Goal: Information Seeking & Learning: Learn about a topic

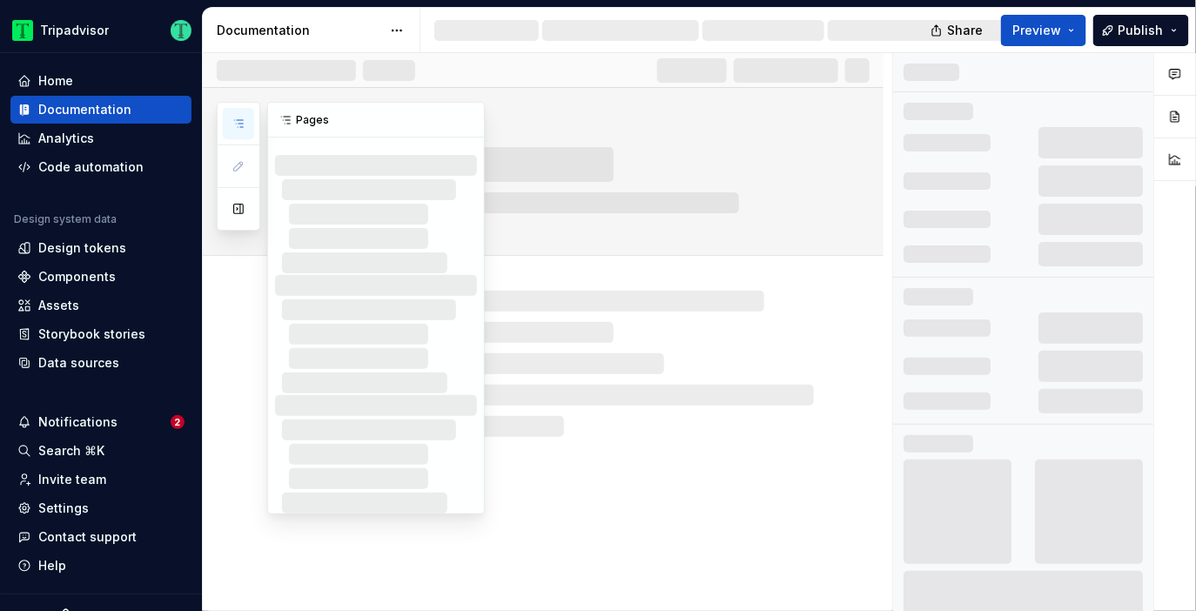
click at [245, 122] on icon "button" at bounding box center [239, 124] width 14 height 14
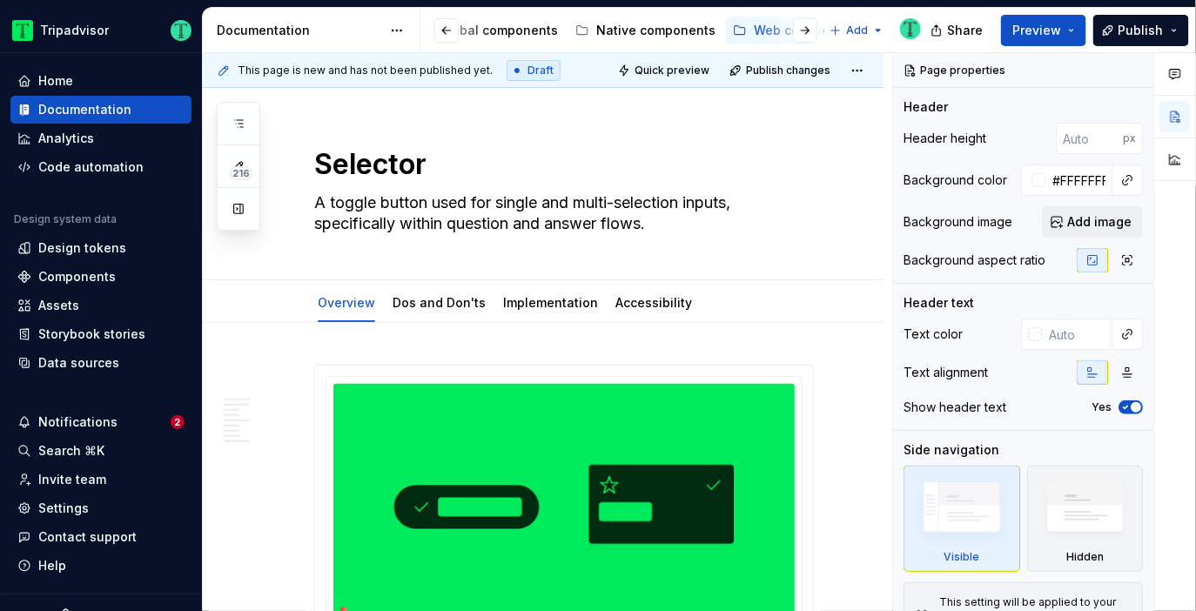
scroll to position [0, 425]
click at [233, 115] on button "button" at bounding box center [238, 123] width 31 height 31
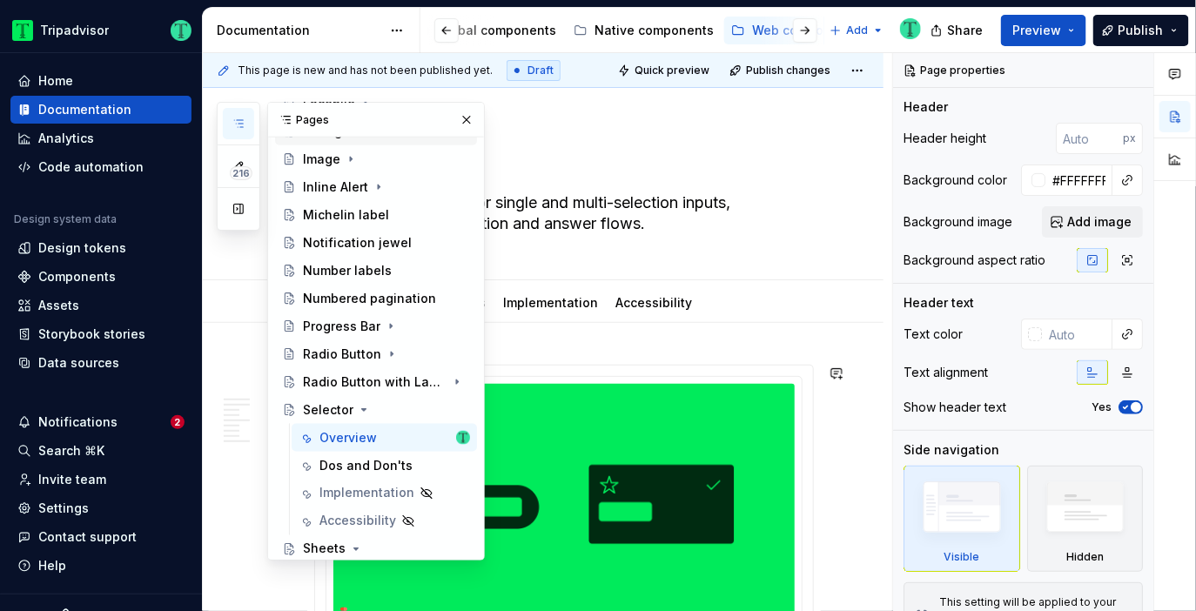
scroll to position [730, 0]
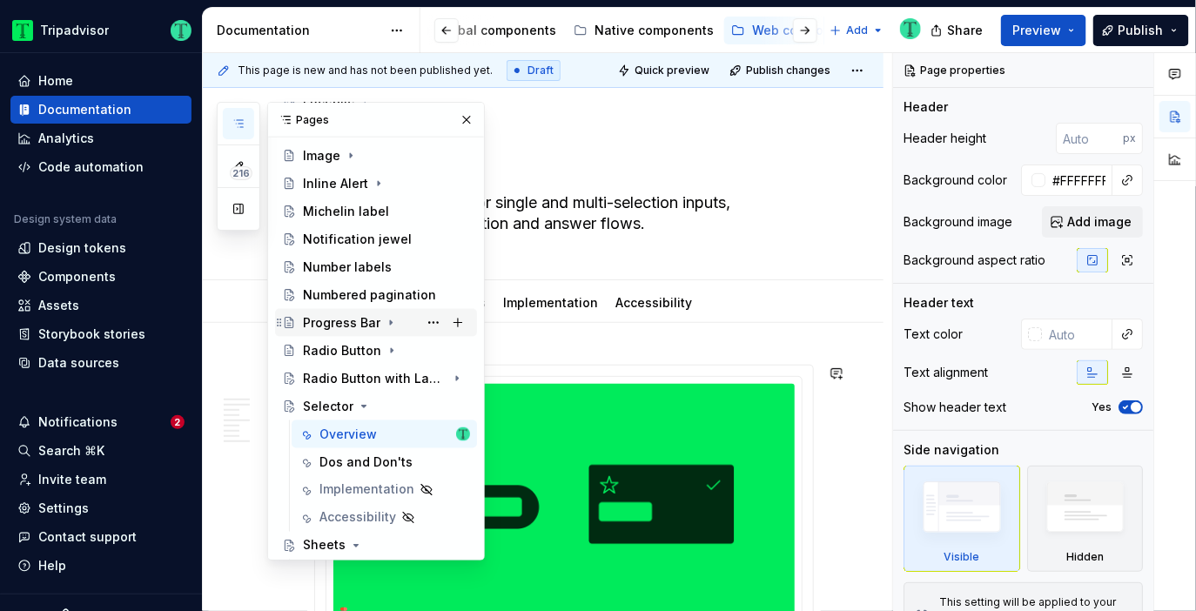
click at [348, 328] on div "Progress Bar" at bounding box center [341, 322] width 77 height 17
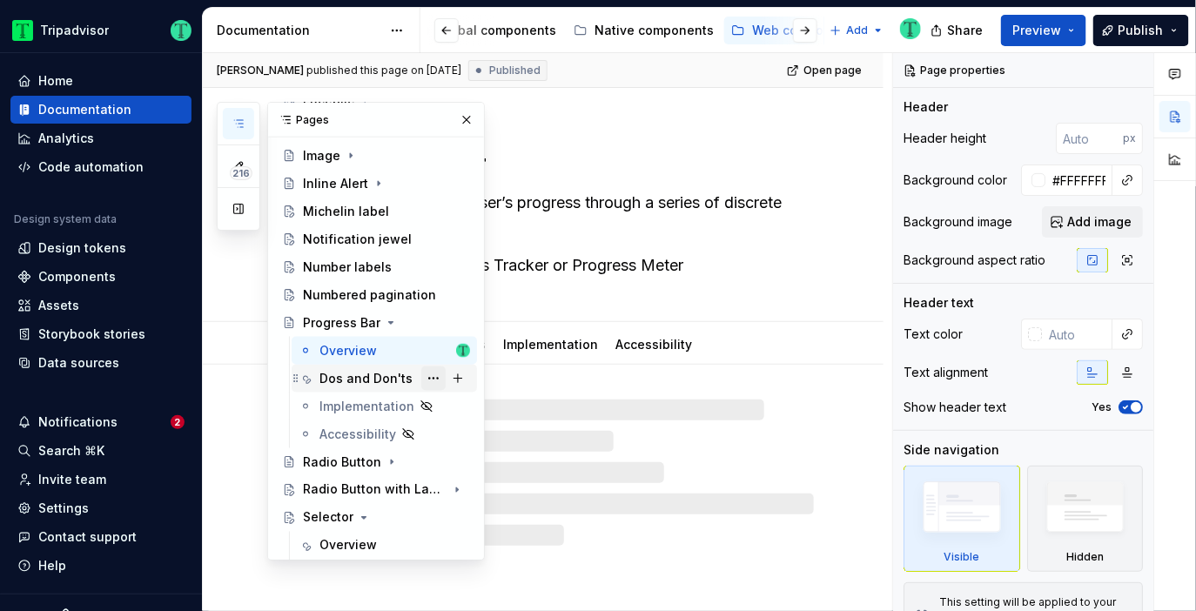
click at [434, 377] on button "Page tree" at bounding box center [433, 379] width 24 height 24
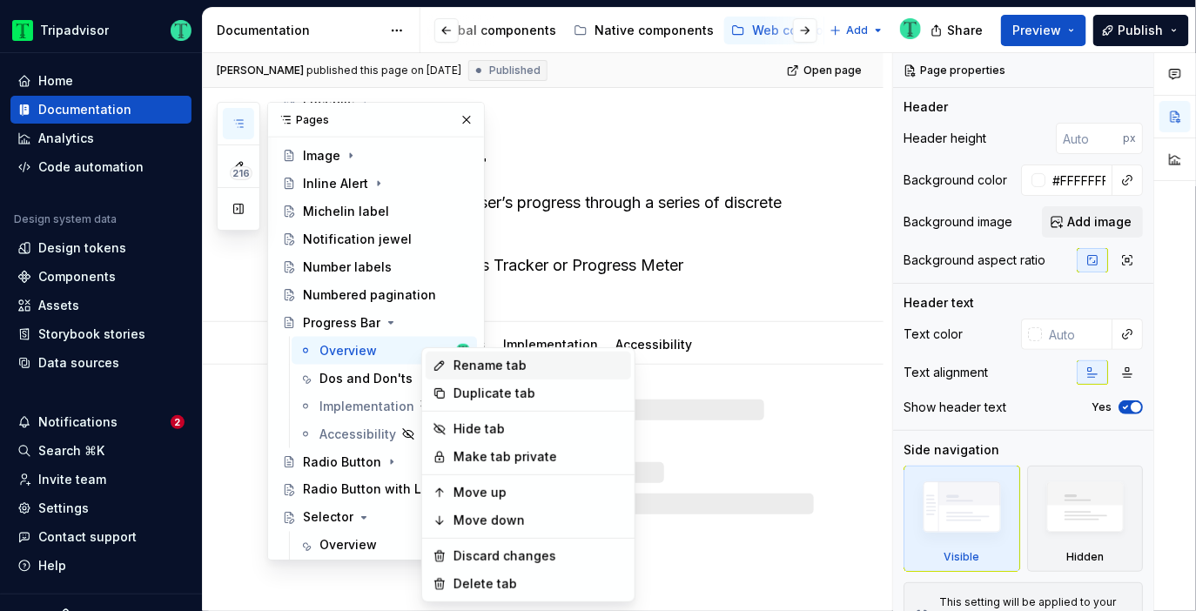
click at [462, 371] on div "Rename tab" at bounding box center [539, 365] width 171 height 17
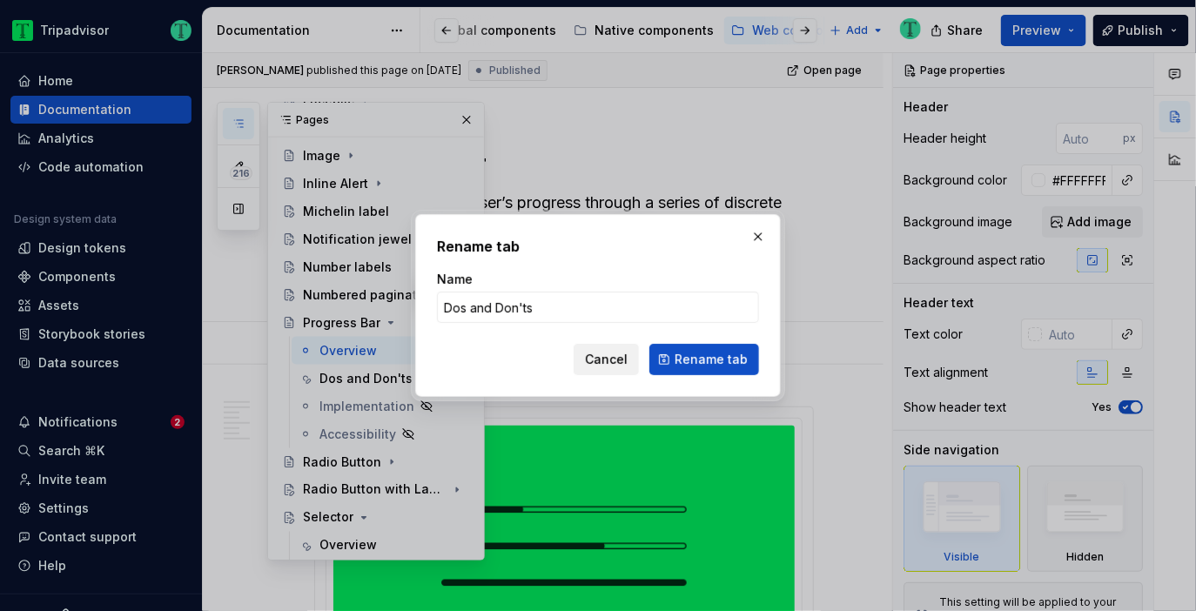
click at [617, 355] on span "Cancel" at bounding box center [606, 359] width 43 height 17
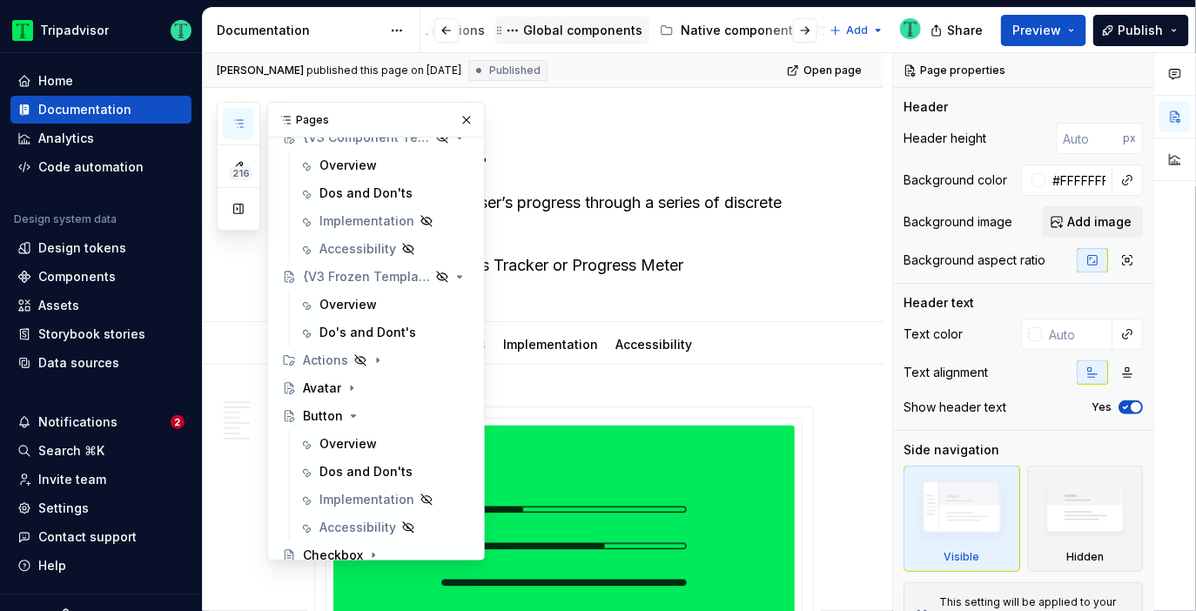
scroll to position [0, 333]
click at [528, 29] on div "Global components" at bounding box center [587, 30] width 119 height 17
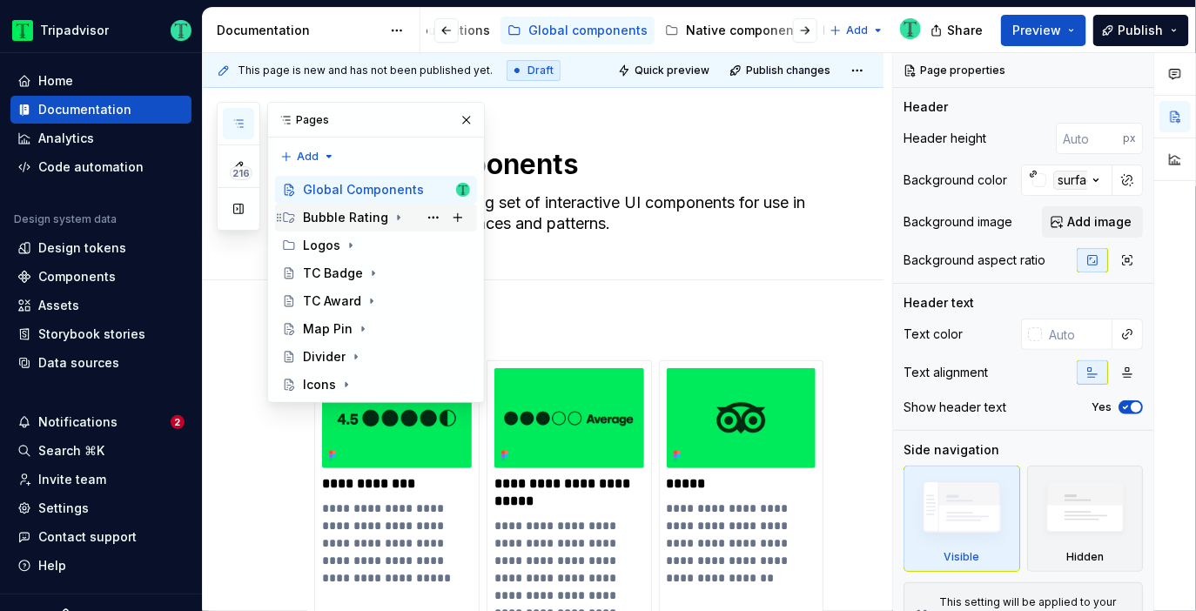
click at [375, 218] on div "Bubble Rating" at bounding box center [345, 217] width 85 height 17
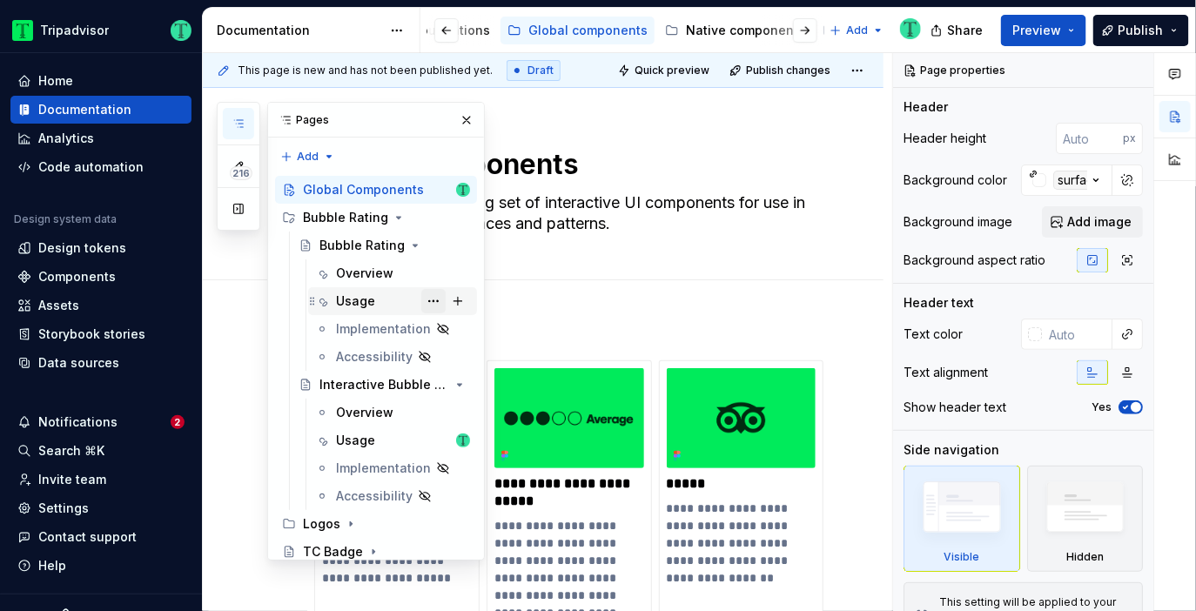
click at [432, 302] on button "Page tree" at bounding box center [433, 301] width 24 height 24
type textarea "*"
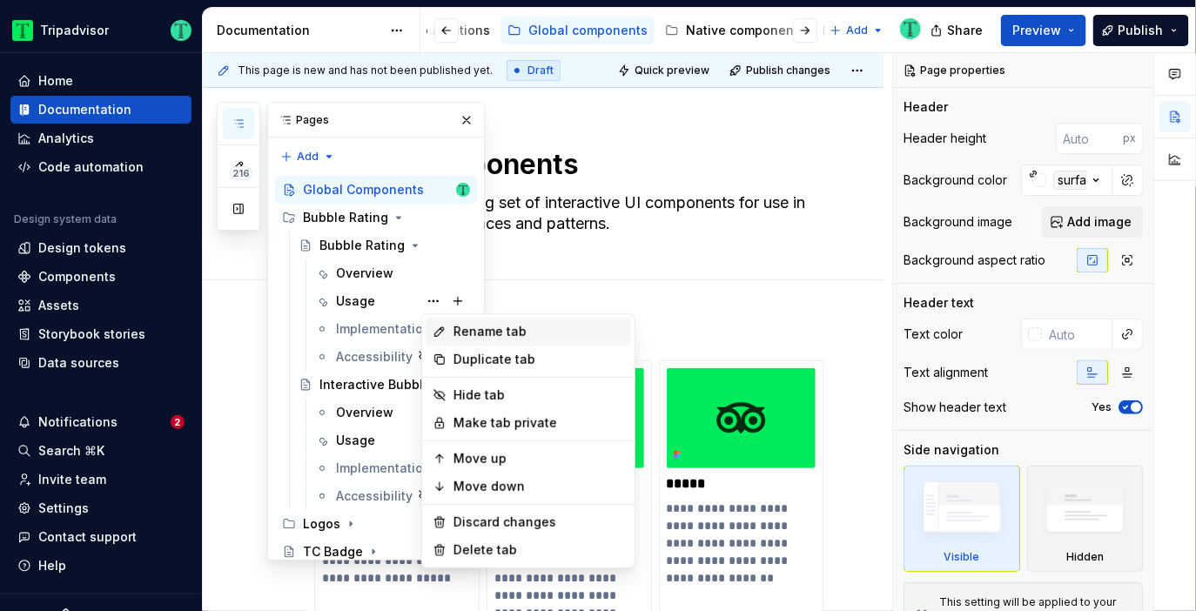
click at [474, 332] on div "Rename tab" at bounding box center [539, 331] width 171 height 17
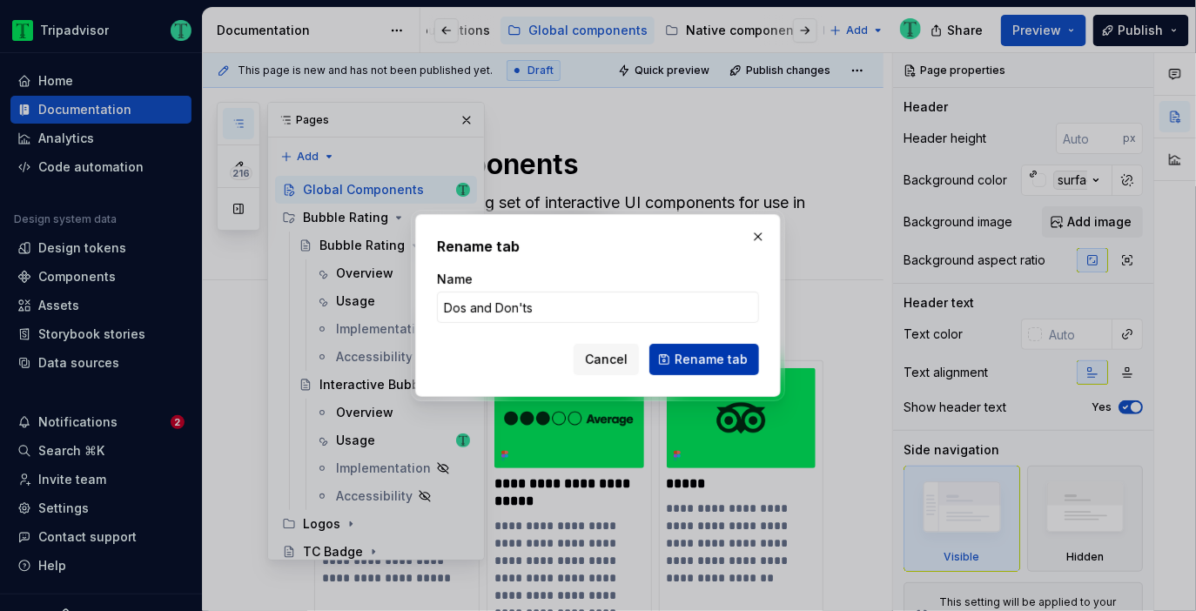
type input "Dos and Don'ts"
click at [691, 364] on span "Rename tab" at bounding box center [711, 359] width 73 height 17
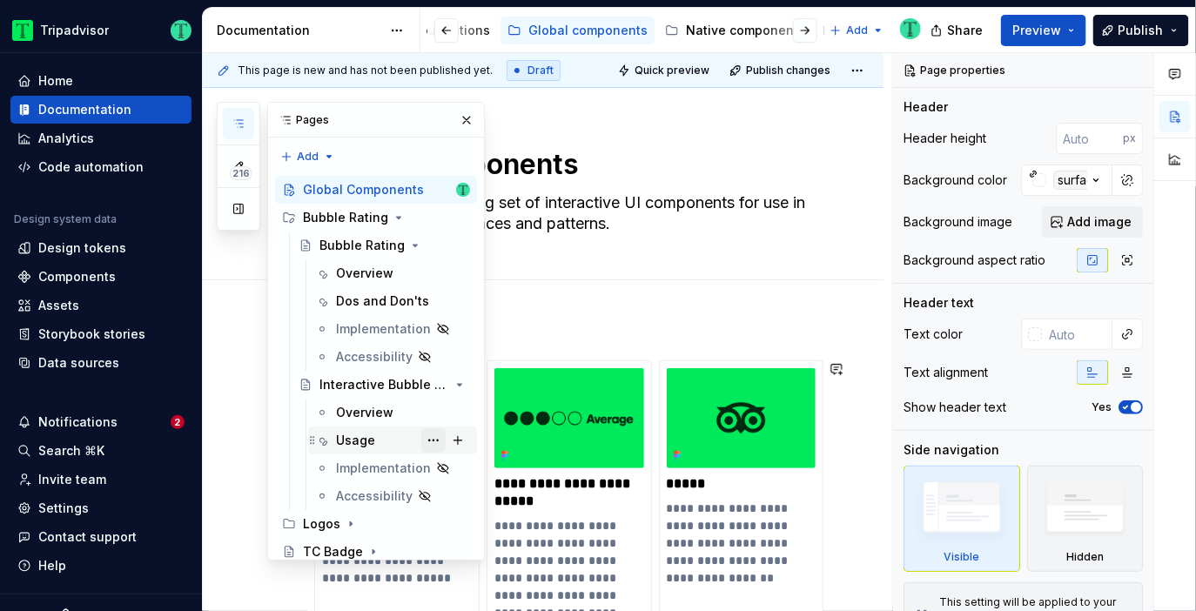
click at [431, 436] on button "Page tree" at bounding box center [433, 440] width 24 height 24
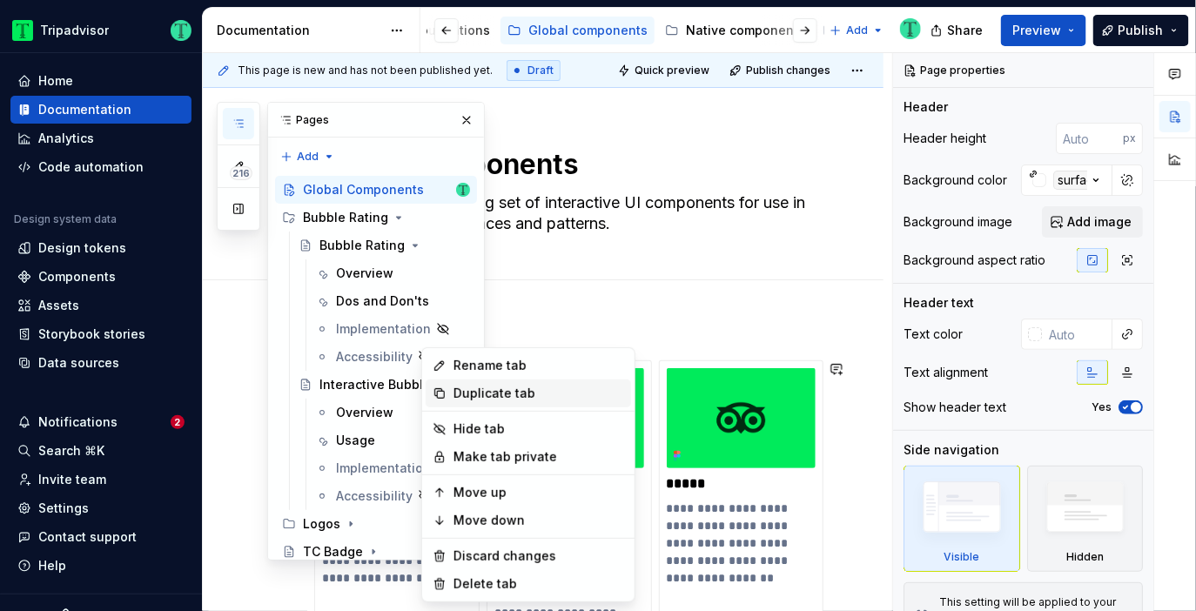
type textarea "*"
click at [468, 364] on div "Rename tab" at bounding box center [539, 365] width 171 height 17
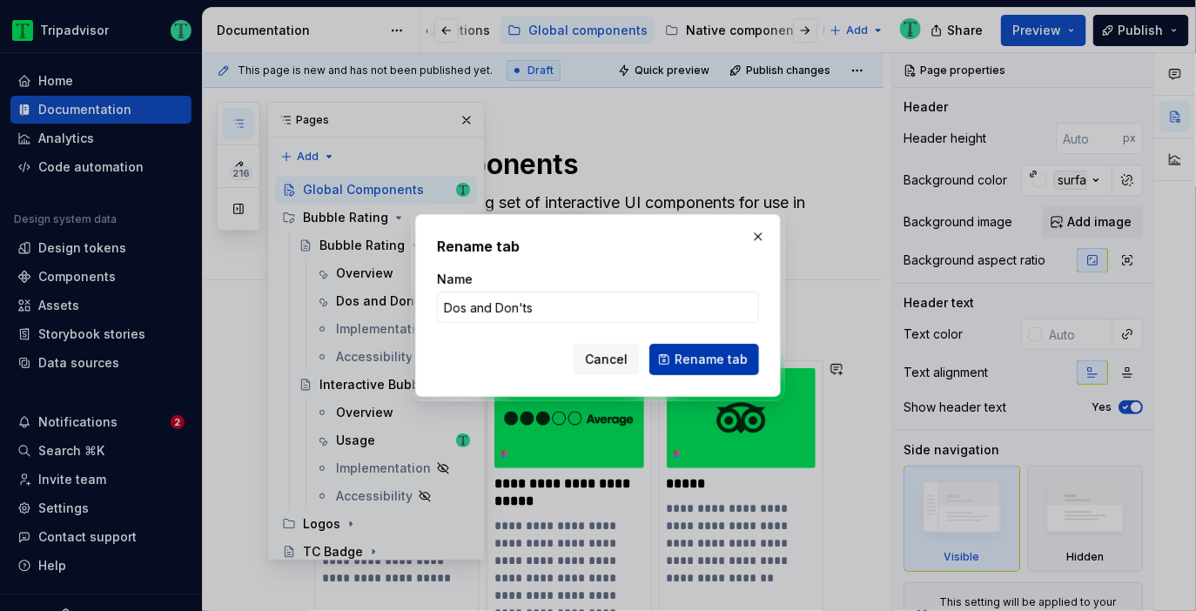
type input "Dos and Don'ts"
click at [717, 363] on span "Rename tab" at bounding box center [711, 359] width 73 height 17
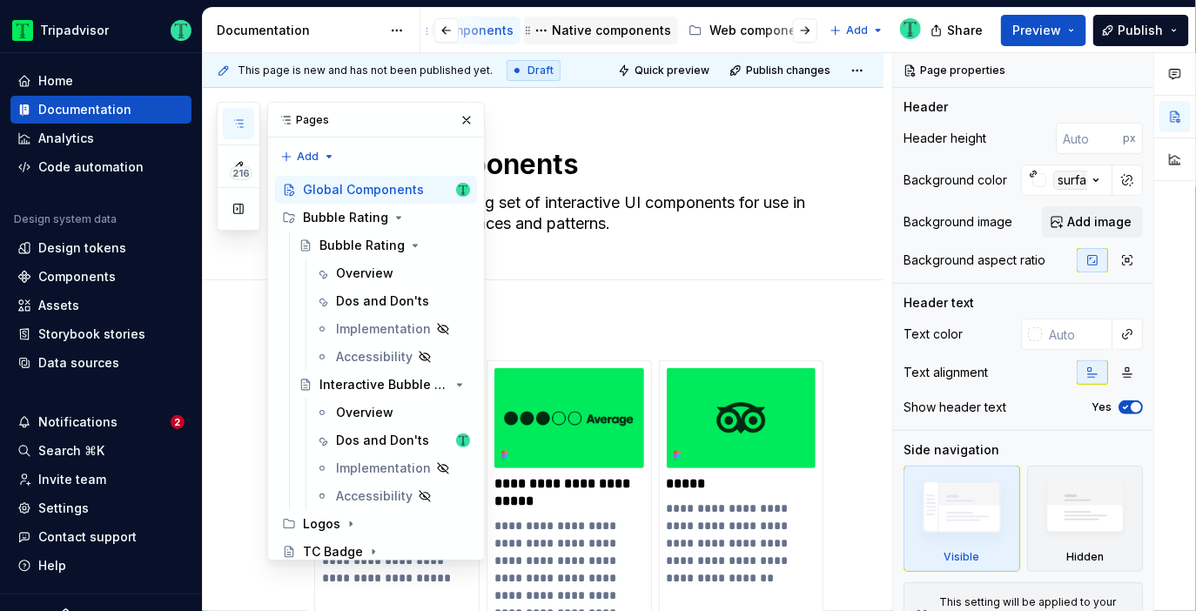
scroll to position [0, 468]
click at [737, 36] on div "Web components" at bounding box center [762, 30] width 106 height 17
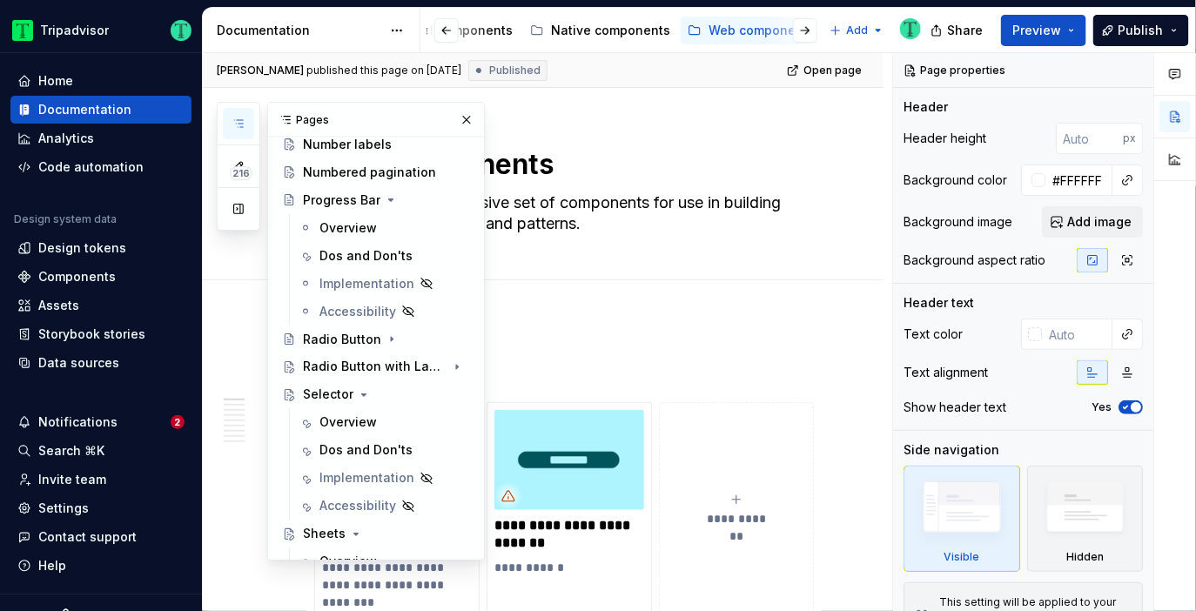
scroll to position [867, 0]
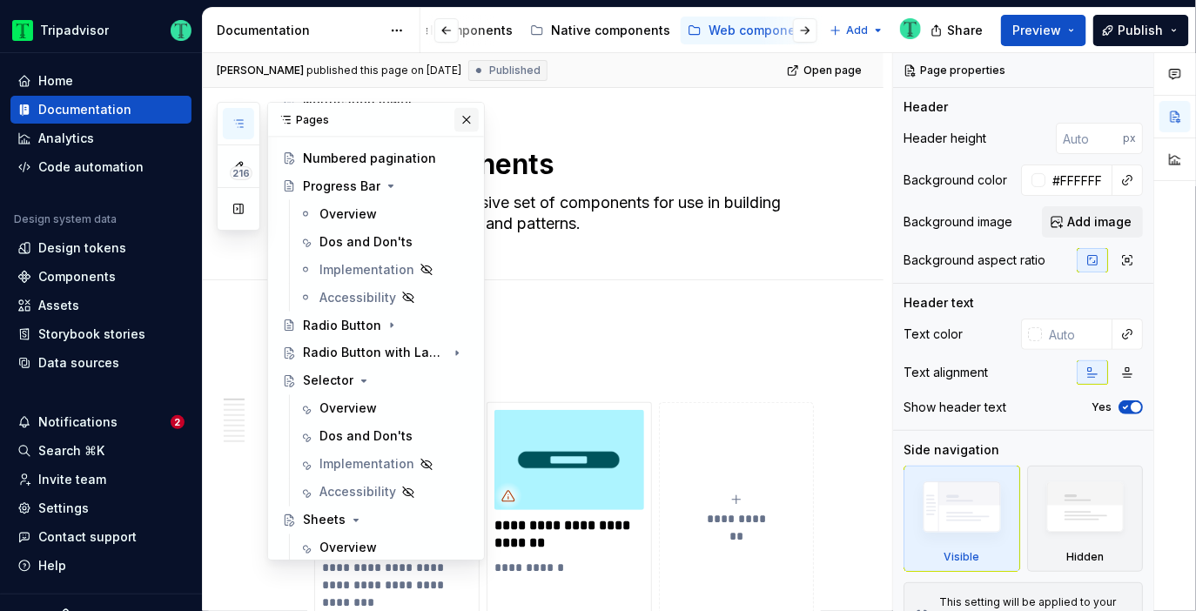
click at [461, 115] on button "button" at bounding box center [466, 120] width 24 height 24
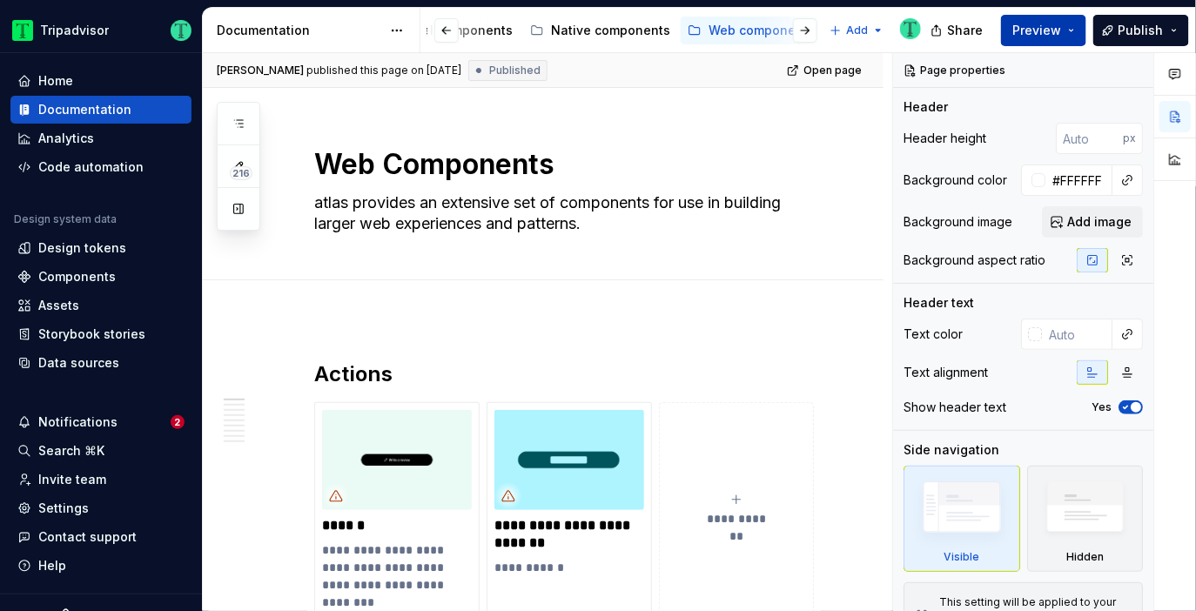
click at [1038, 32] on span "Preview" at bounding box center [1037, 30] width 49 height 17
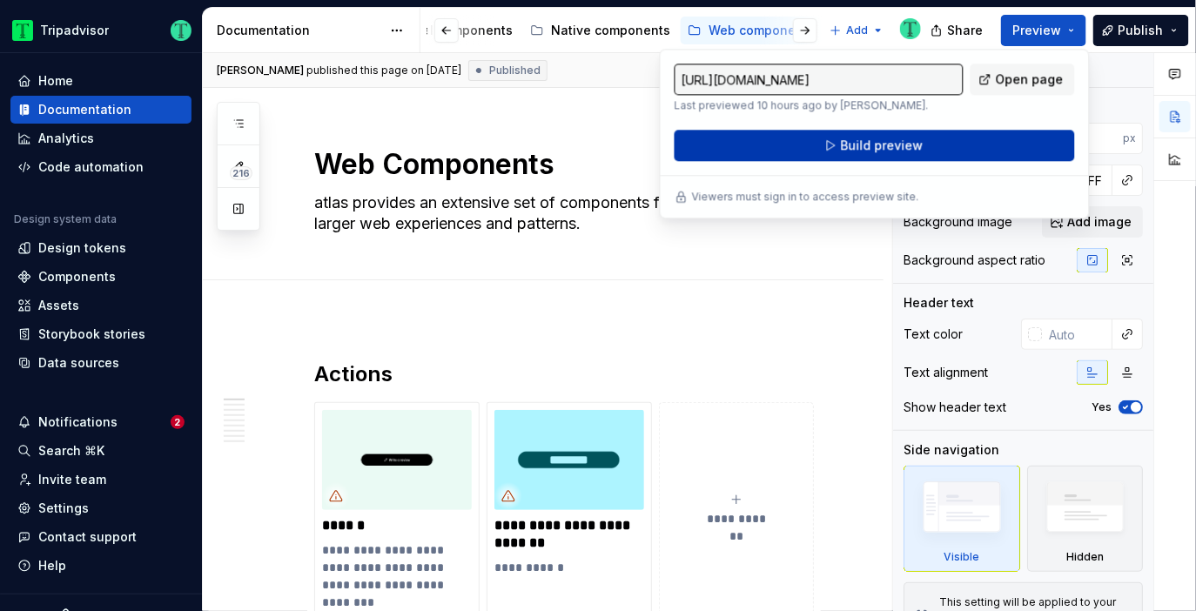
click at [973, 147] on button "Build preview" at bounding box center [875, 145] width 401 height 31
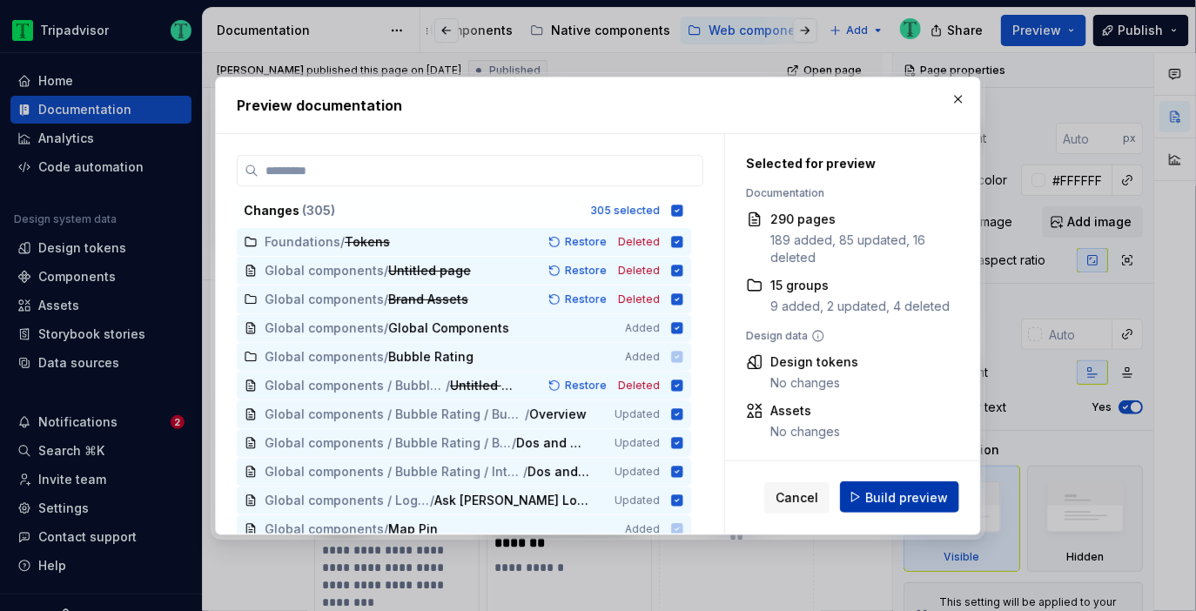
click at [873, 500] on span "Build preview" at bounding box center [906, 496] width 83 height 17
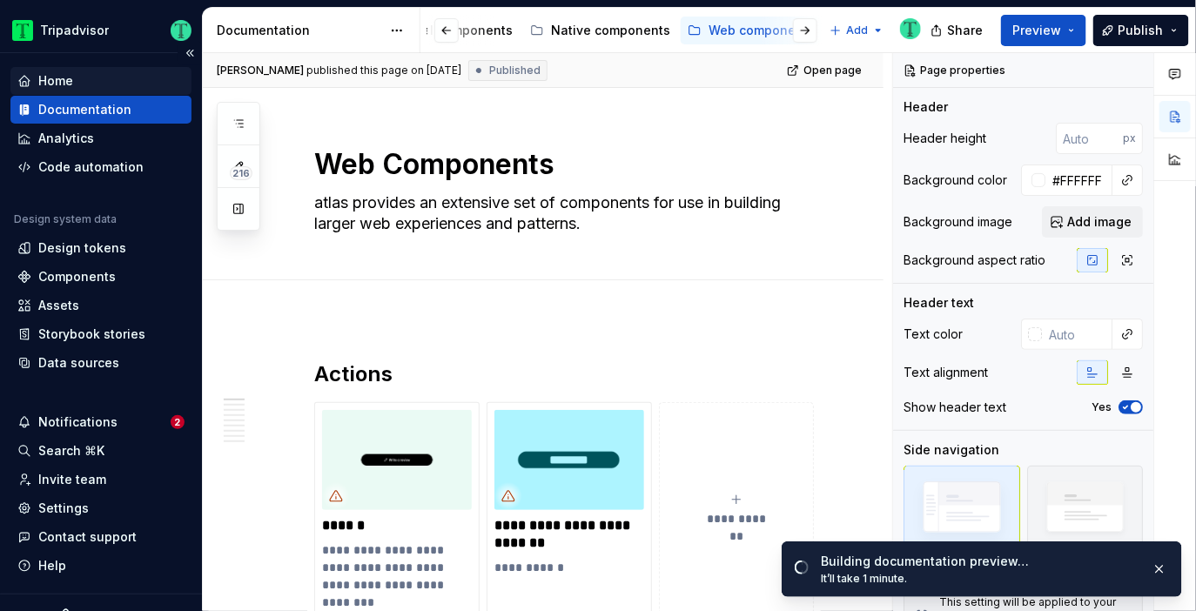
type textarea "*"
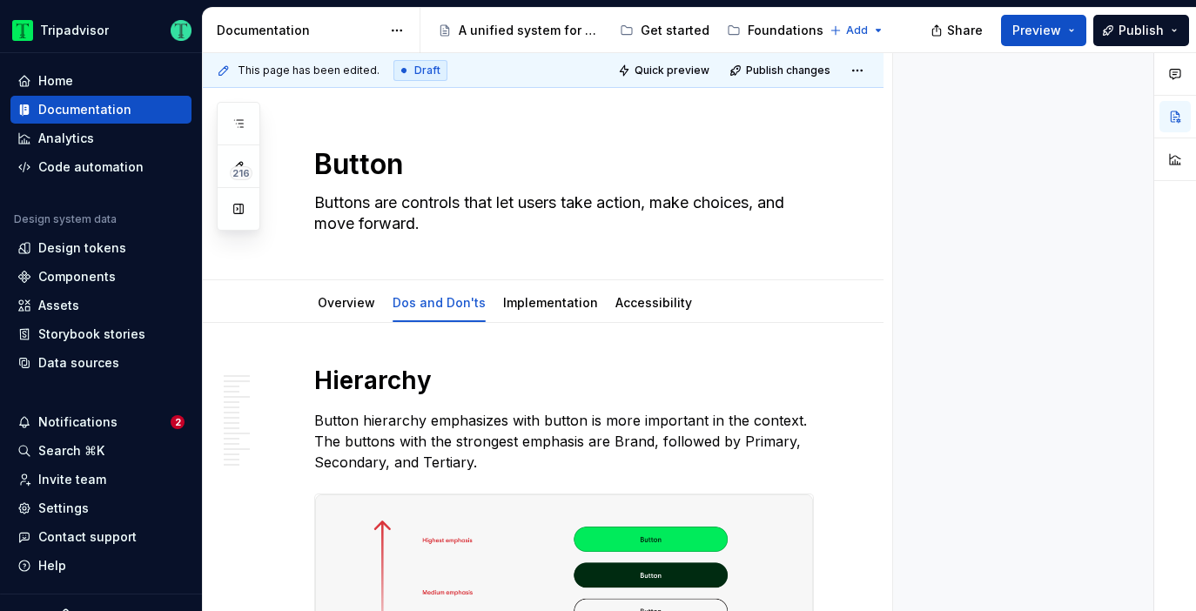
type textarea "*"
